Goal: Obtain resource: Download file/media

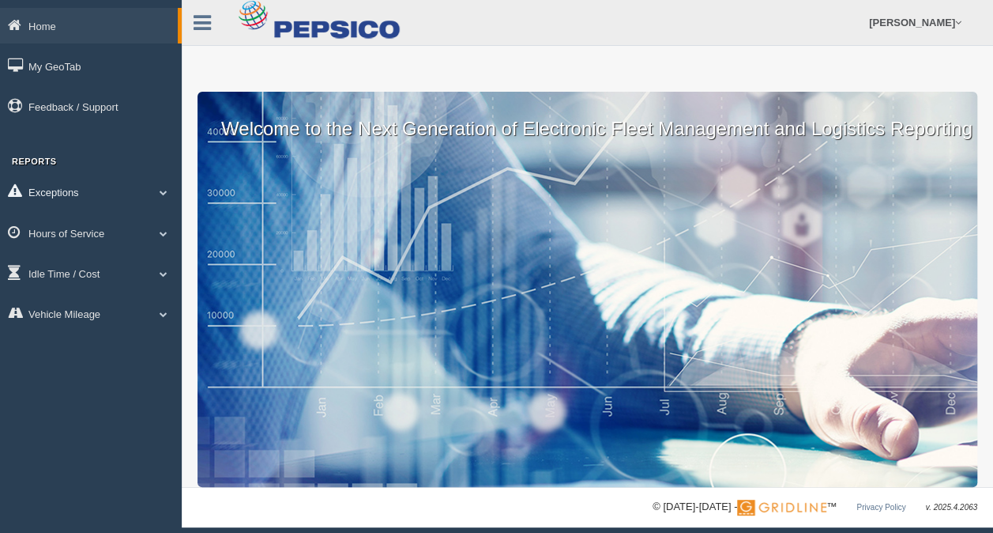
click at [74, 193] on link "Exceptions" at bounding box center [91, 192] width 182 height 36
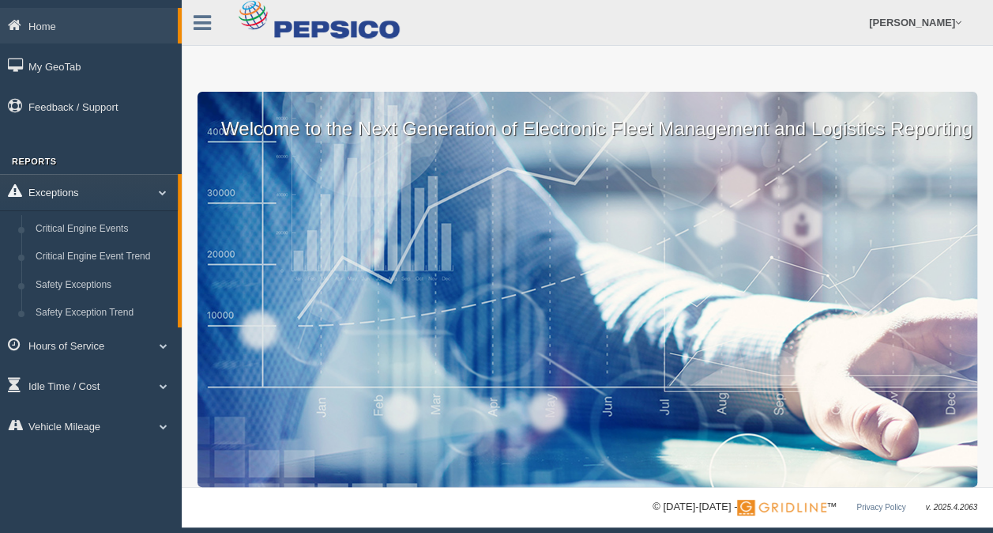
click at [74, 196] on link "Exceptions" at bounding box center [89, 192] width 178 height 36
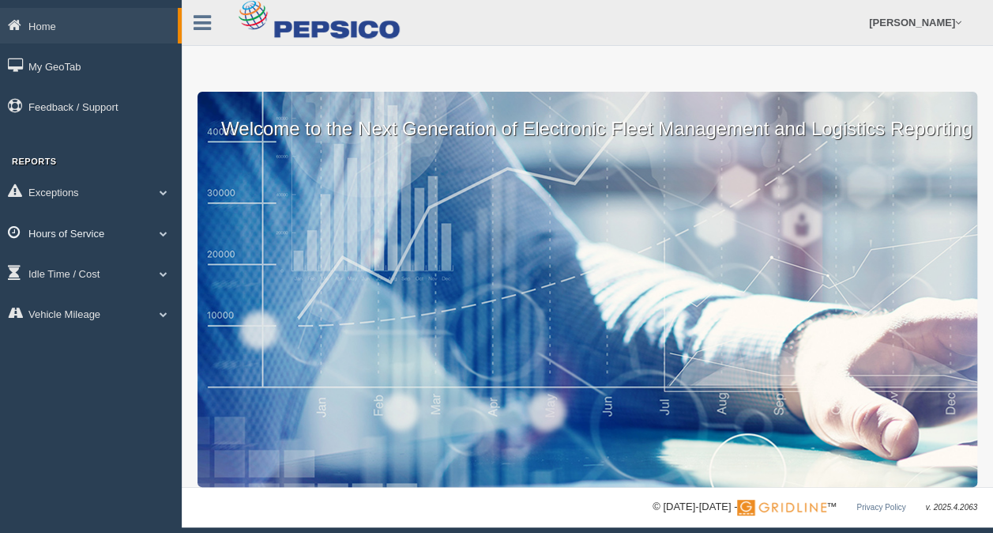
click at [87, 231] on link "Hours of Service" at bounding box center [91, 233] width 182 height 36
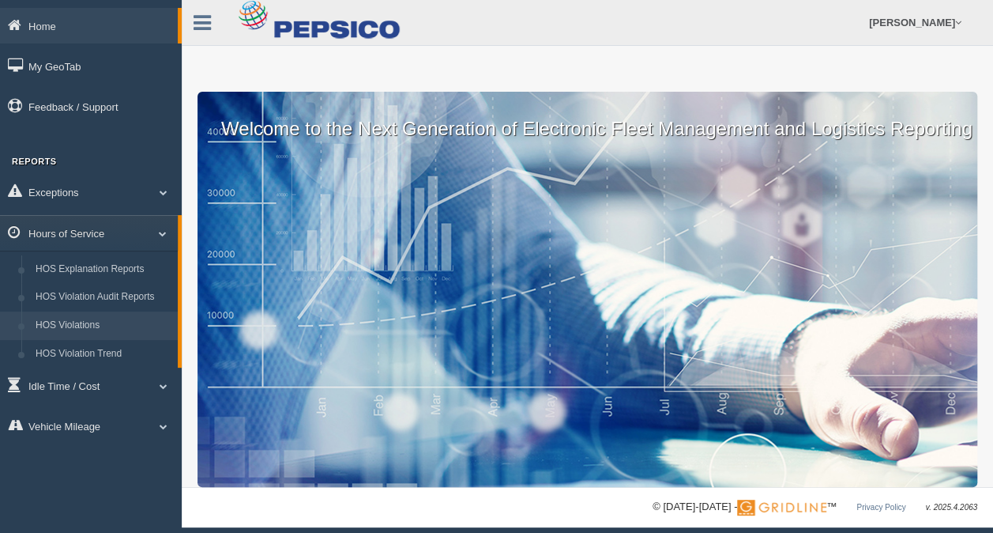
click at [84, 322] on link "HOS Violations" at bounding box center [102, 325] width 149 height 28
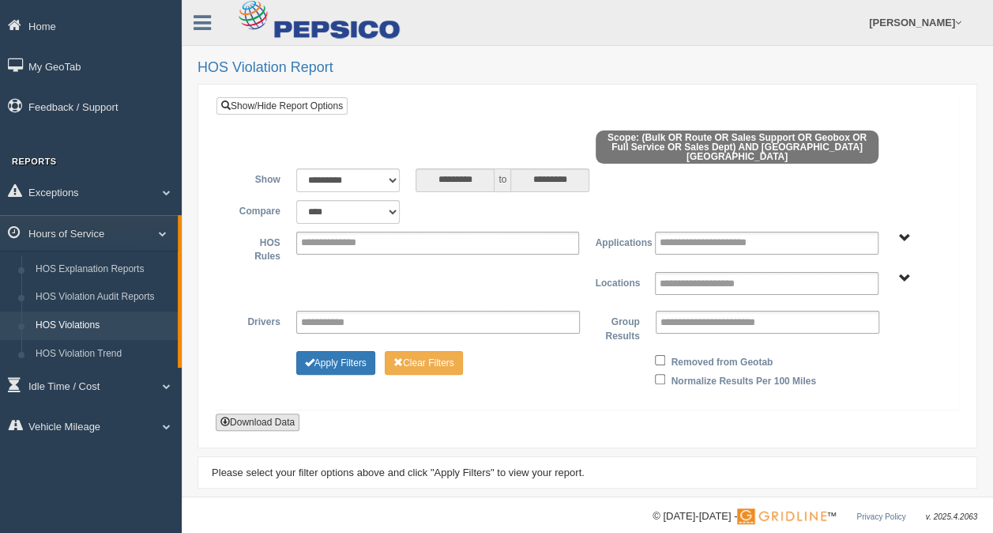
click at [280, 413] on button "Download Data" at bounding box center [258, 421] width 84 height 17
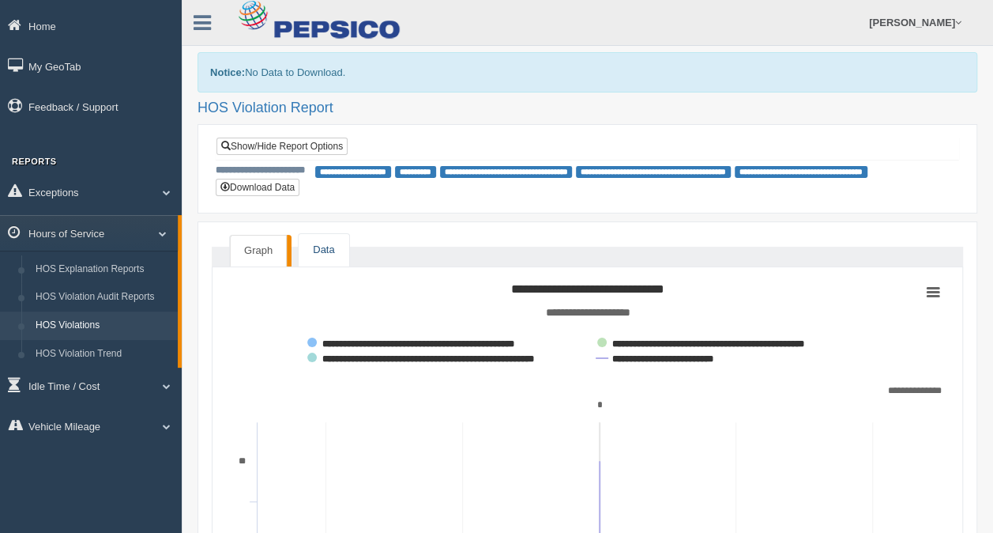
click at [327, 251] on link "Data" at bounding box center [324, 250] width 50 height 32
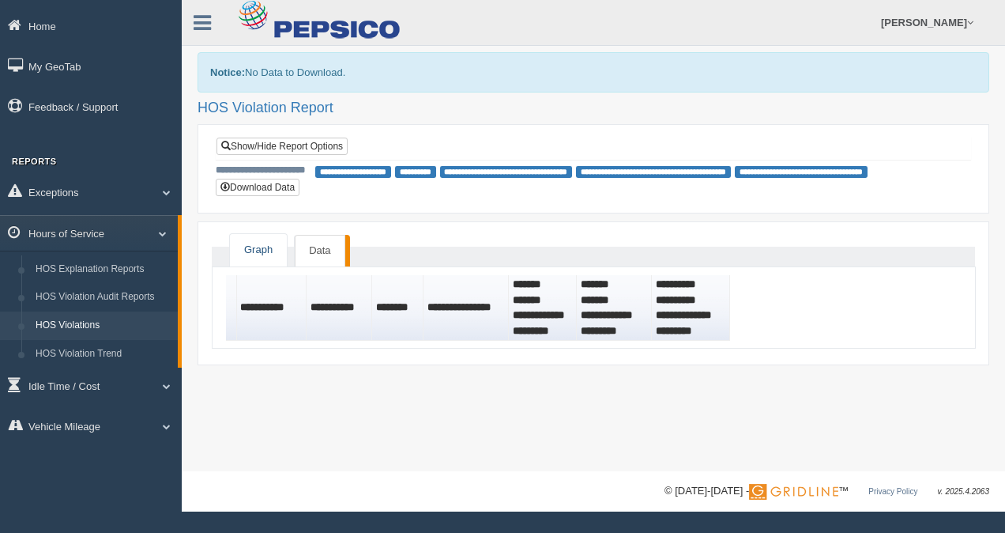
click at [266, 250] on link "Graph" at bounding box center [258, 250] width 57 height 32
